Goal: Transaction & Acquisition: Purchase product/service

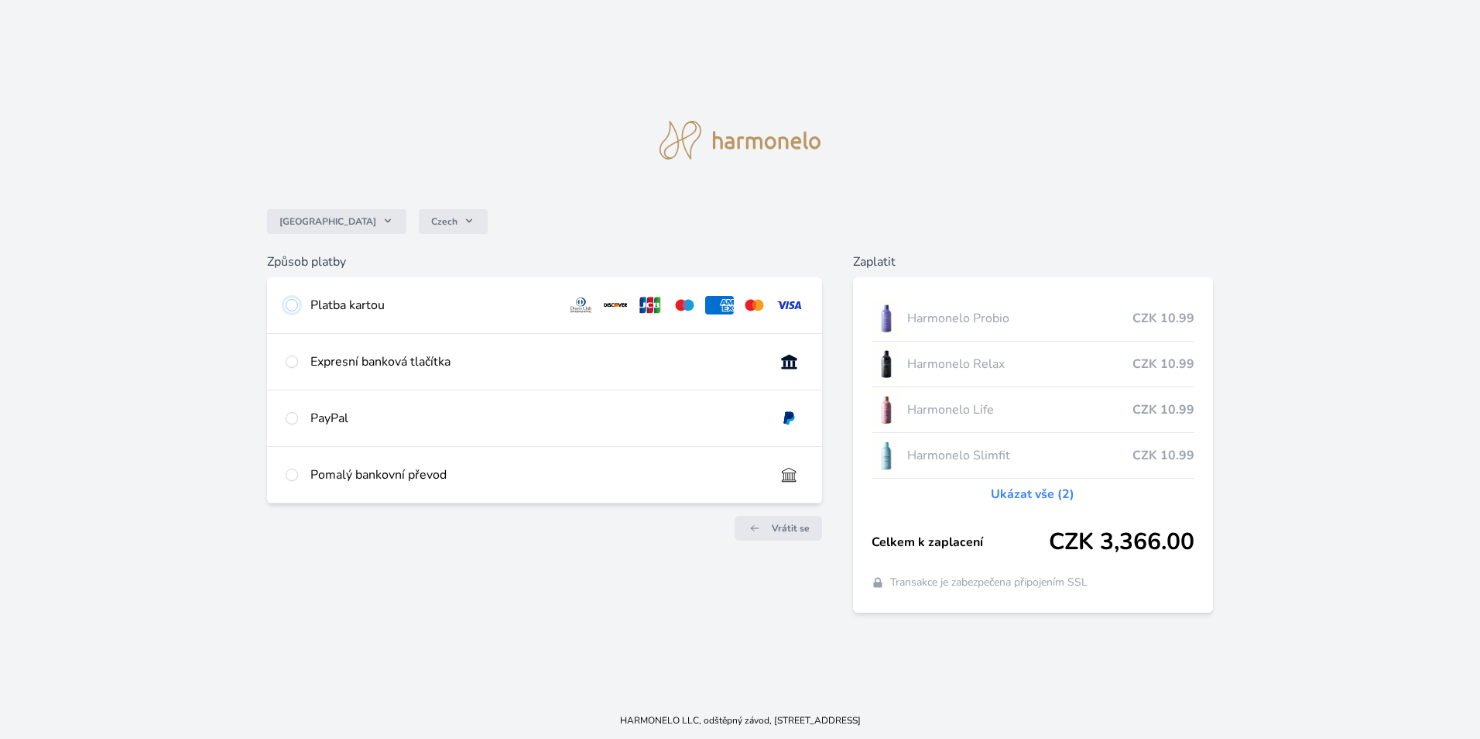
click at [292, 304] on input "radio" at bounding box center [292, 305] width 12 height 12
radio input "true"
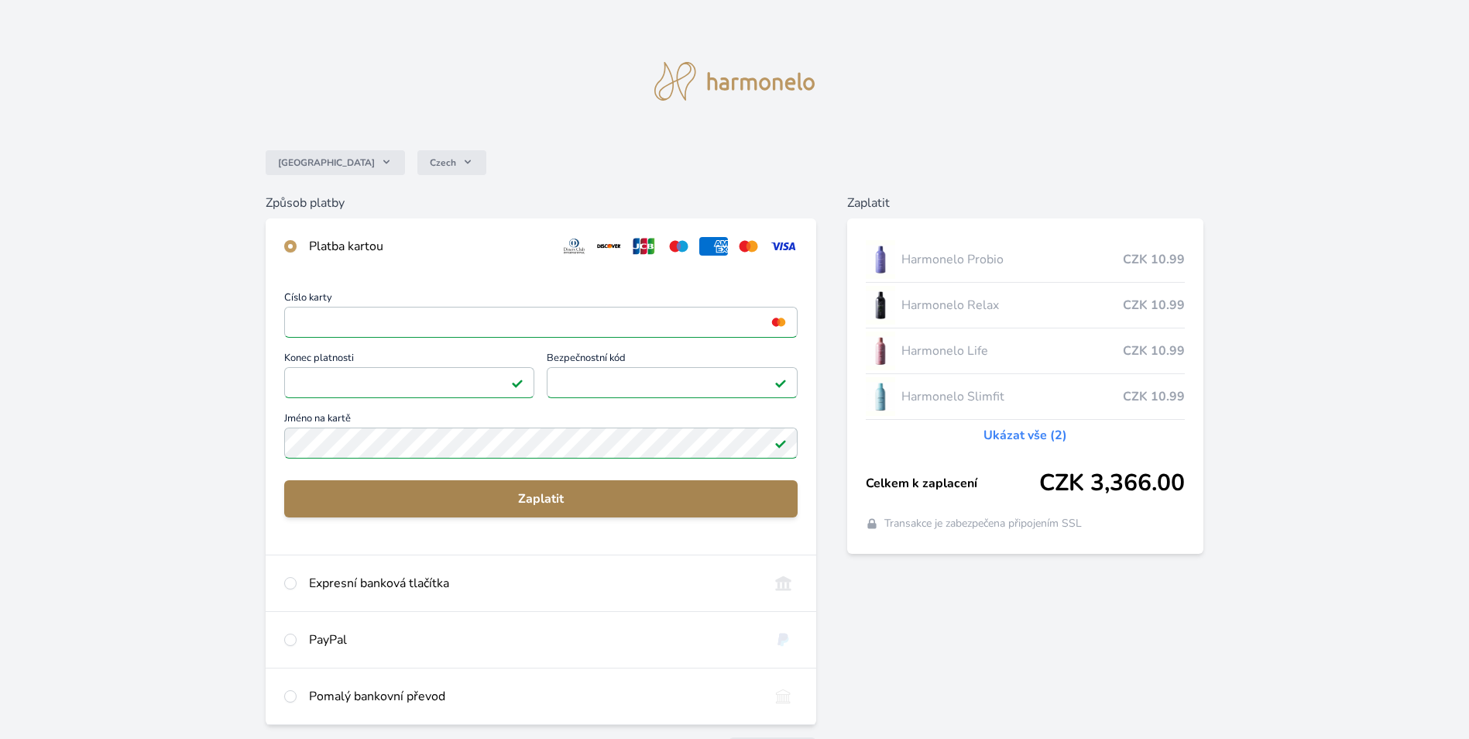
click at [550, 501] on span "Zaplatit" at bounding box center [541, 498] width 489 height 19
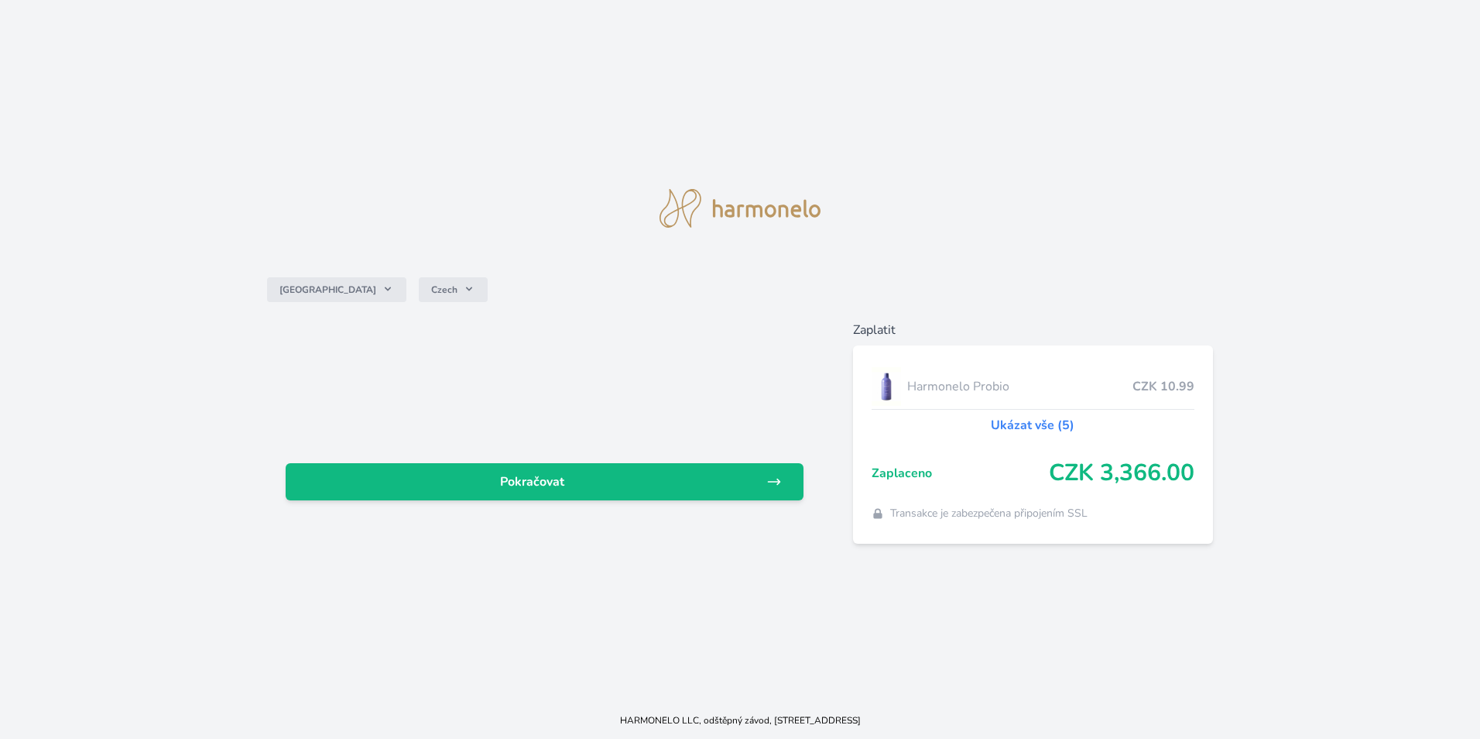
click at [1027, 421] on link "Ukázat vše (5)" at bounding box center [1033, 425] width 84 height 19
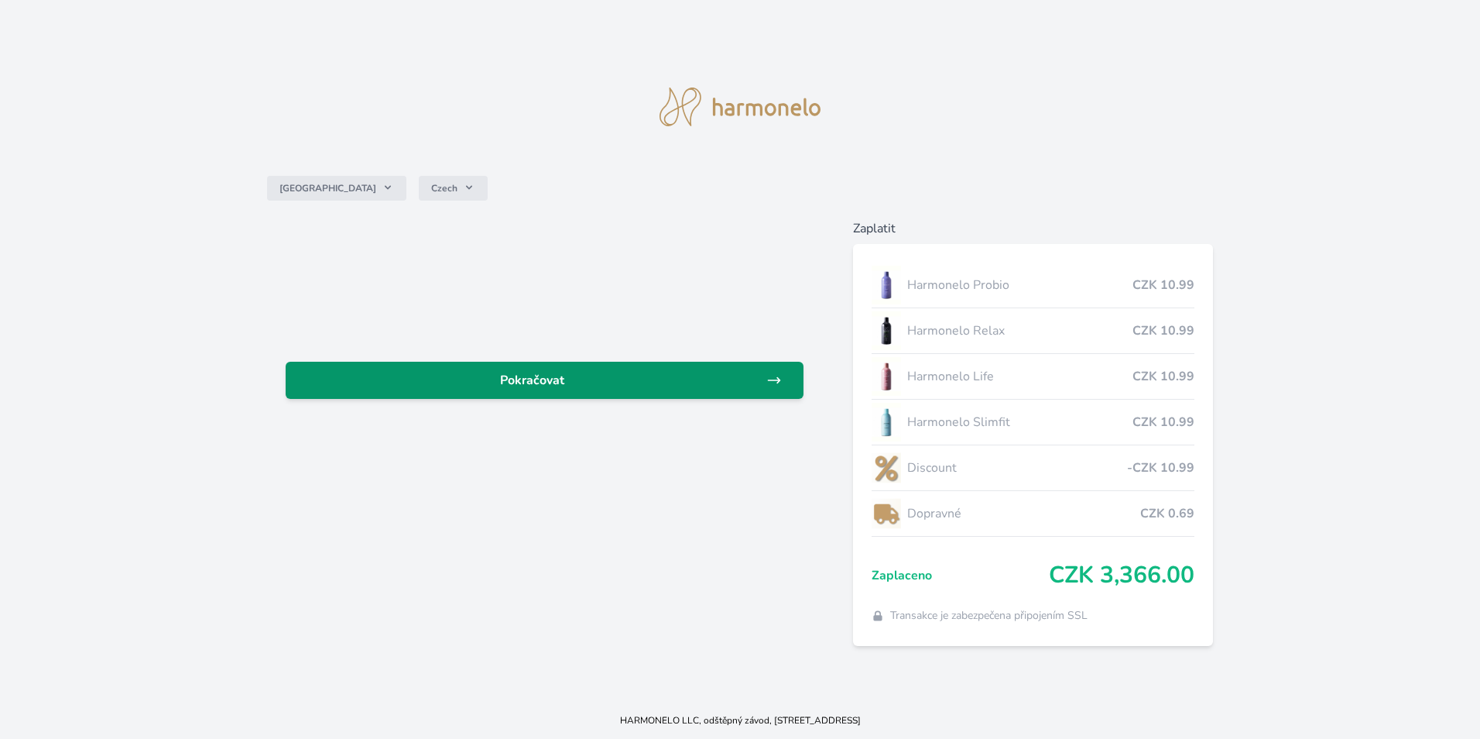
click at [518, 381] on span "Pokračovat" at bounding box center [532, 380] width 468 height 19
